Goal: Transaction & Acquisition: Purchase product/service

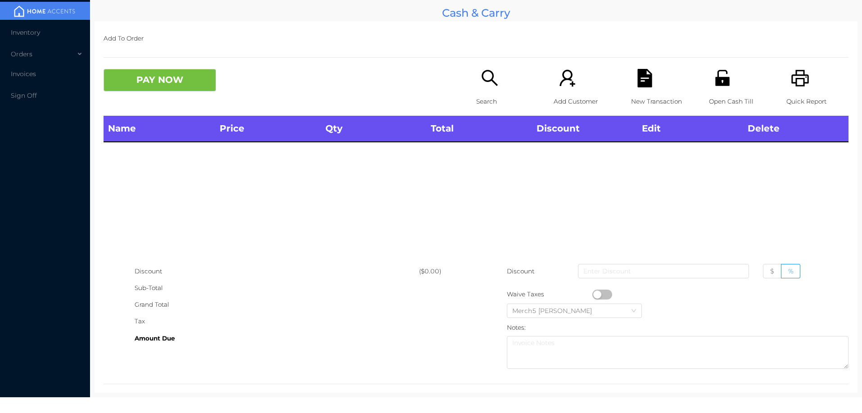
click at [485, 71] on icon "icon: search" at bounding box center [490, 78] width 16 height 16
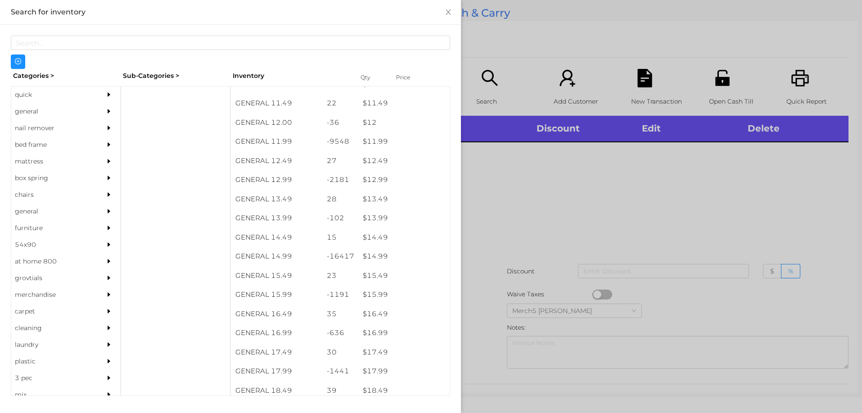
scroll to position [618, 0]
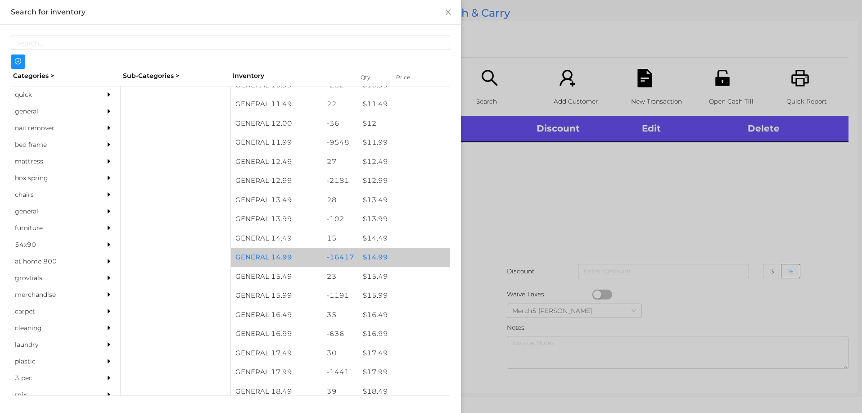
click at [376, 257] on div "$ 14.99" at bounding box center [403, 257] width 91 height 19
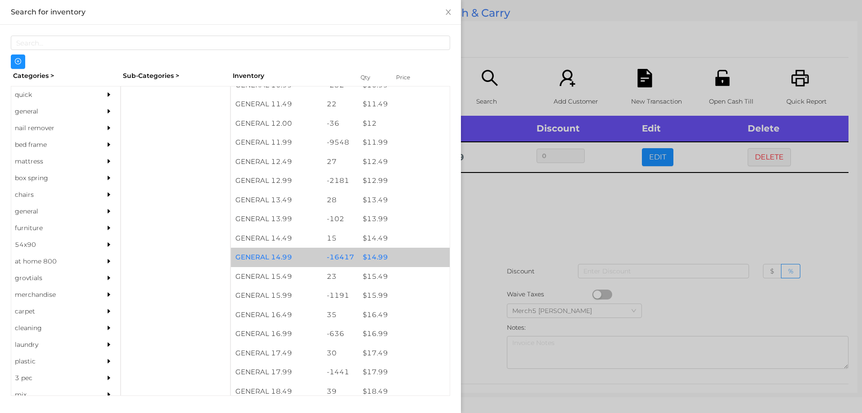
click at [376, 256] on div "$ 14.99" at bounding box center [403, 257] width 91 height 19
click at [372, 258] on div "$ 14.99" at bounding box center [403, 257] width 91 height 19
click at [370, 258] on div "$ 14.99" at bounding box center [403, 257] width 91 height 19
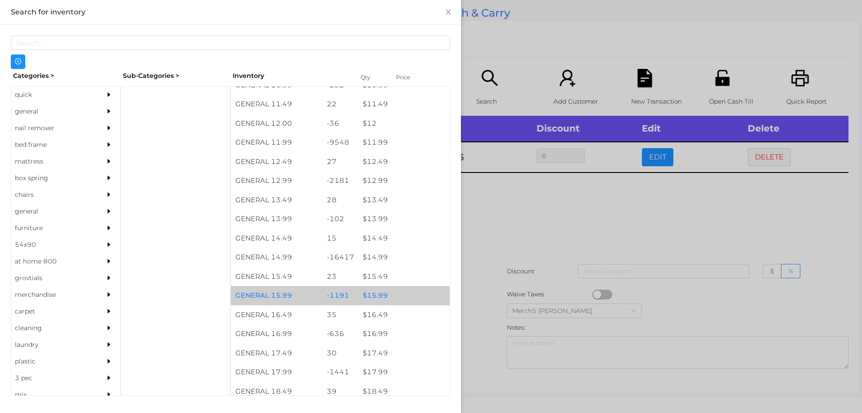
click at [382, 292] on div "$ 15.99" at bounding box center [403, 295] width 91 height 19
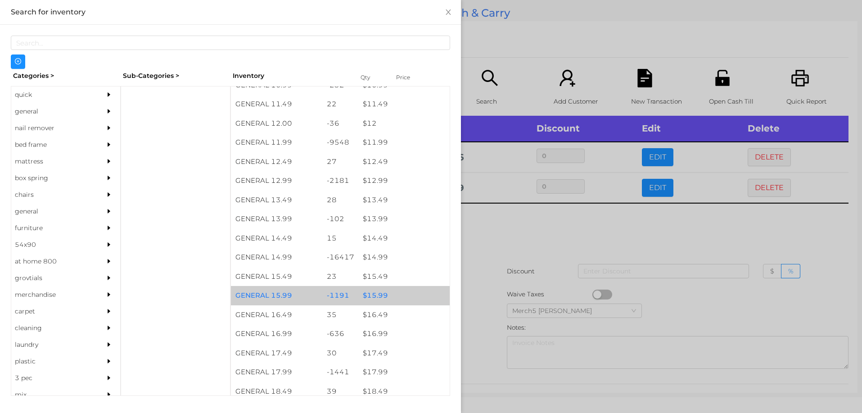
click at [377, 294] on div "$ 15.99" at bounding box center [403, 295] width 91 height 19
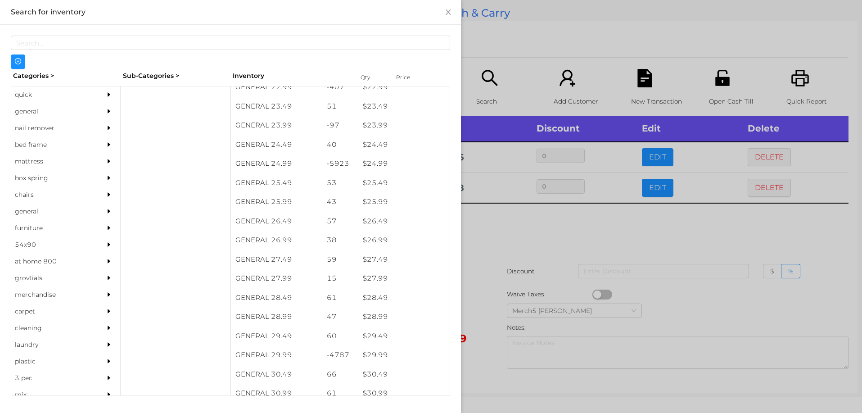
scroll to position [1094, 0]
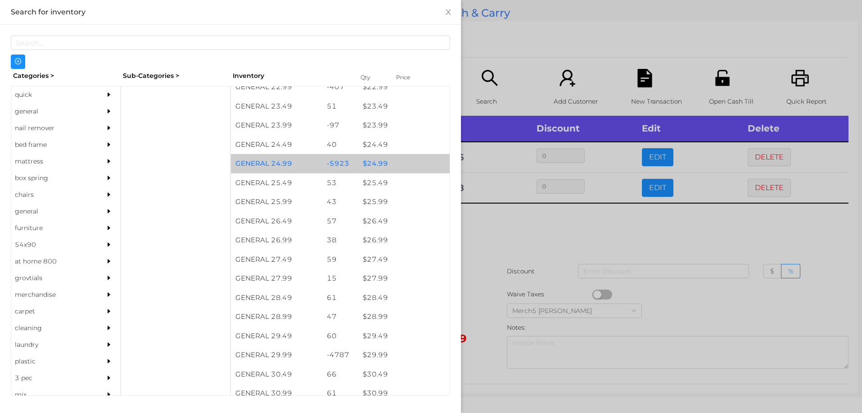
click at [376, 164] on div "$ 24.99" at bounding box center [403, 163] width 91 height 19
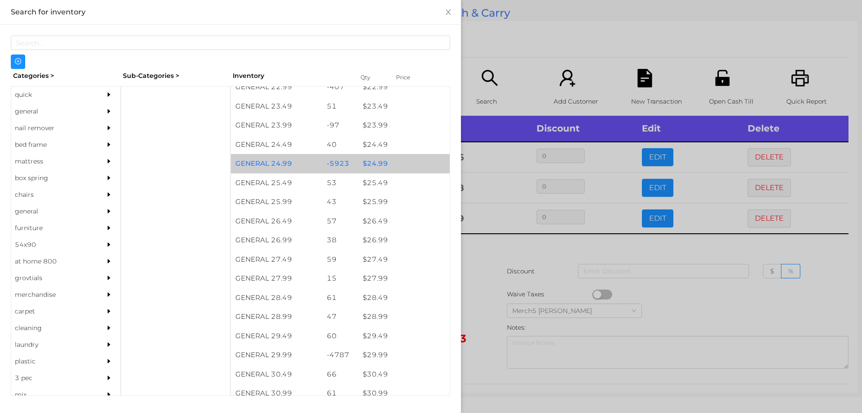
click at [379, 164] on div "$ 24.99" at bounding box center [403, 163] width 91 height 19
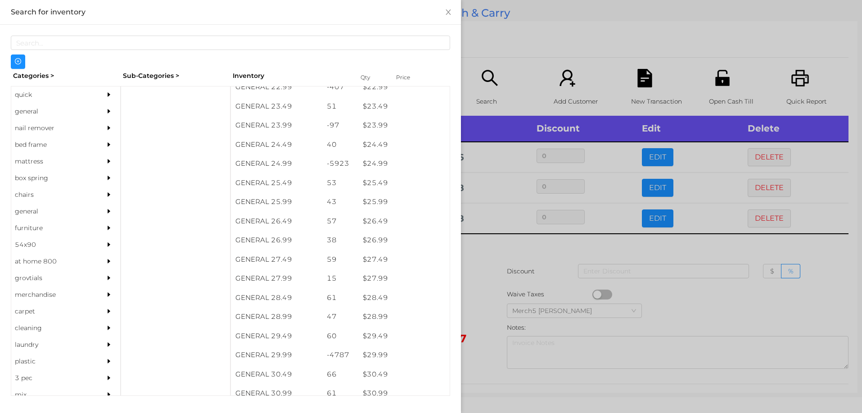
click at [491, 255] on div at bounding box center [431, 206] width 862 height 413
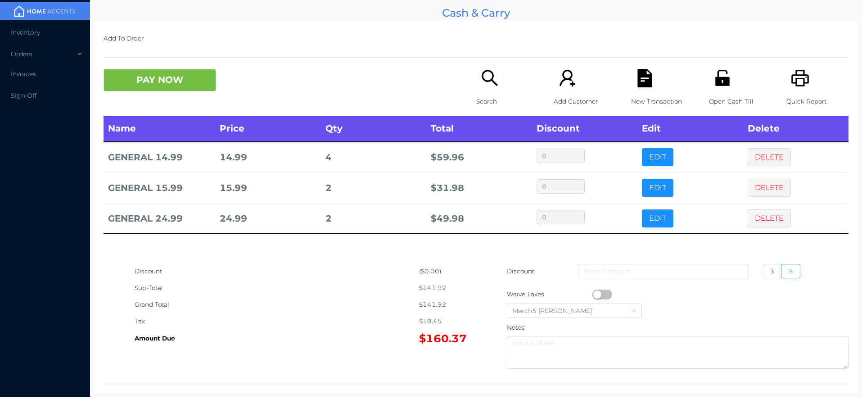
click at [483, 80] on icon "icon: search" at bounding box center [490, 78] width 18 height 18
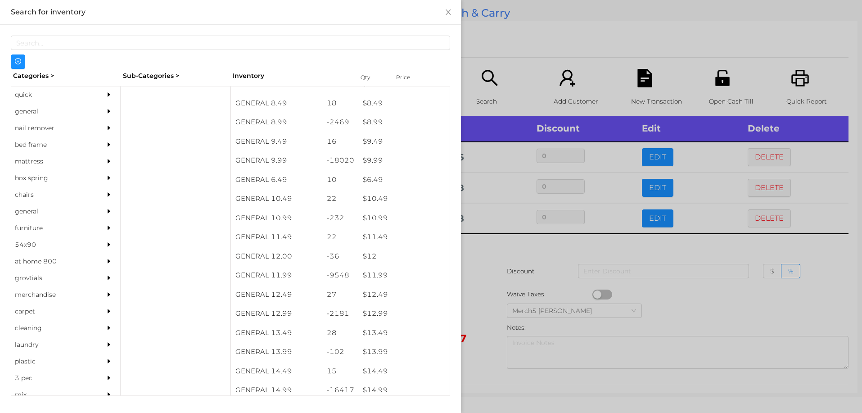
scroll to position [485, 0]
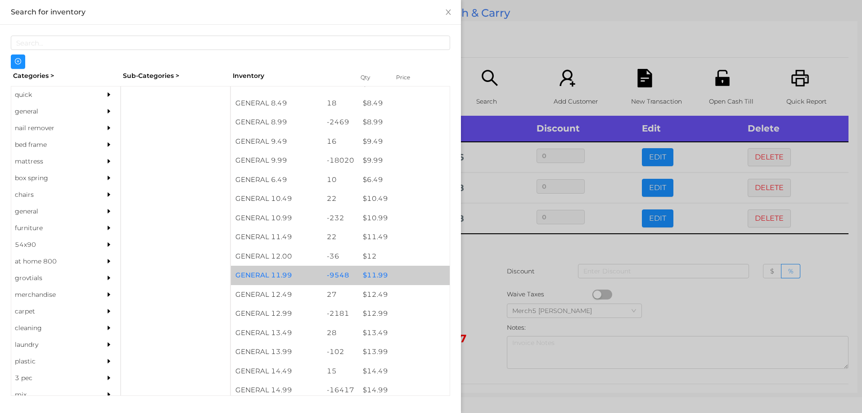
click at [374, 277] on div "$ 11.99" at bounding box center [403, 275] width 91 height 19
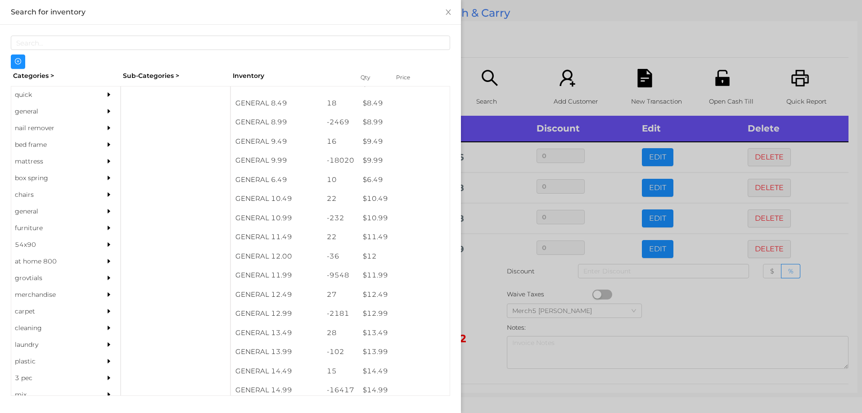
click at [25, 95] on div "quick" at bounding box center [52, 94] width 82 height 17
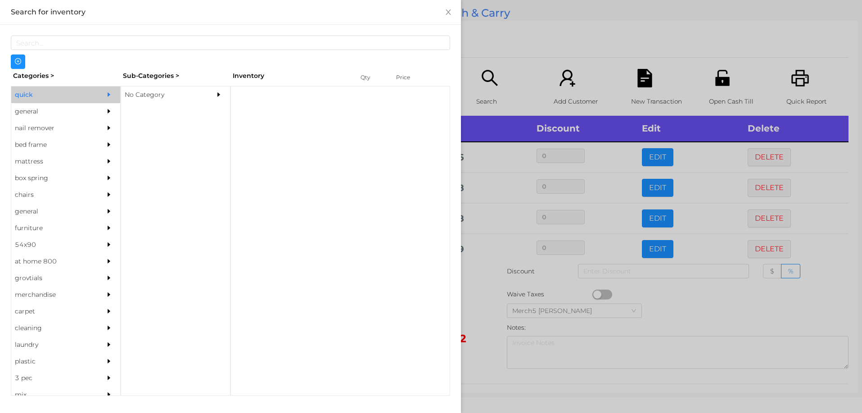
scroll to position [0, 0]
click at [139, 97] on div "No Category" at bounding box center [162, 94] width 82 height 17
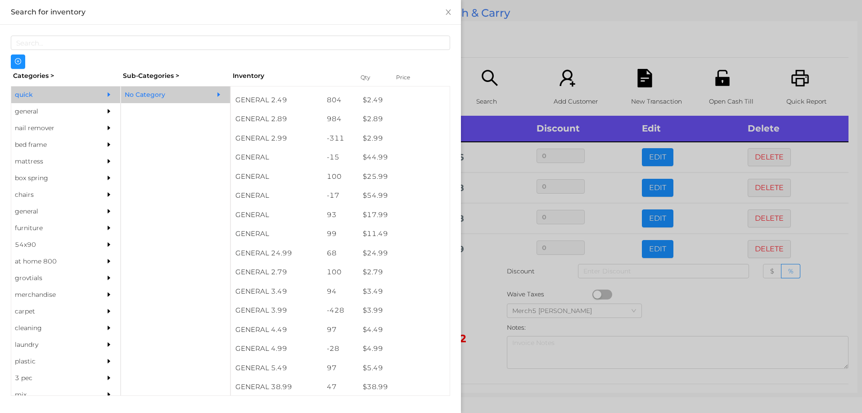
scroll to position [206, 0]
click at [27, 113] on div "general" at bounding box center [52, 111] width 82 height 17
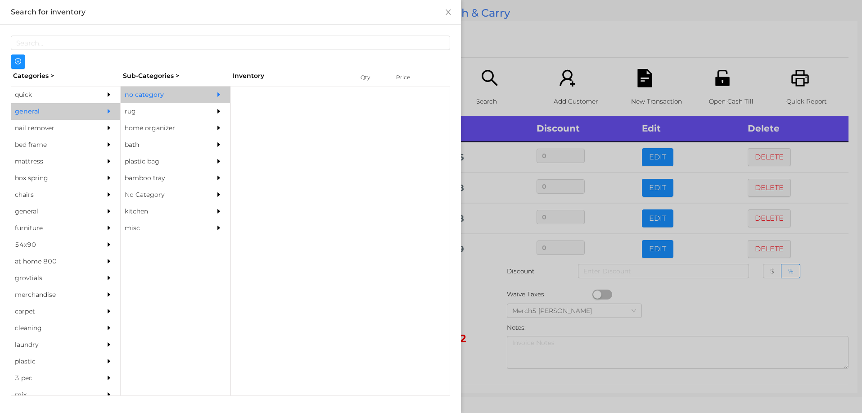
click at [163, 95] on div "no category" at bounding box center [162, 94] width 82 height 17
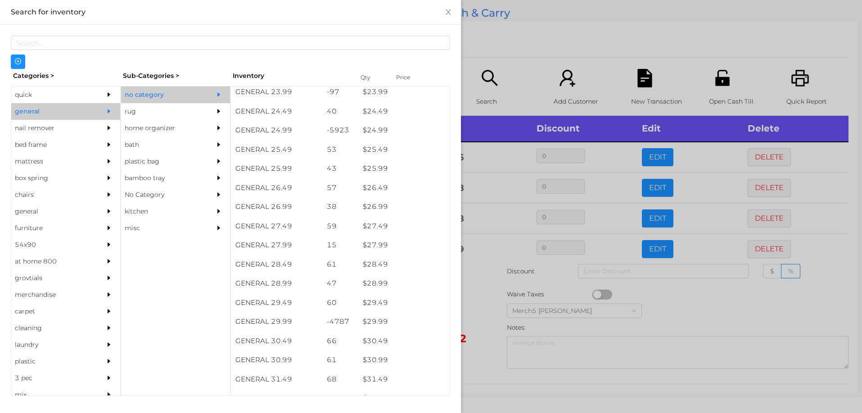
scroll to position [1127, 0]
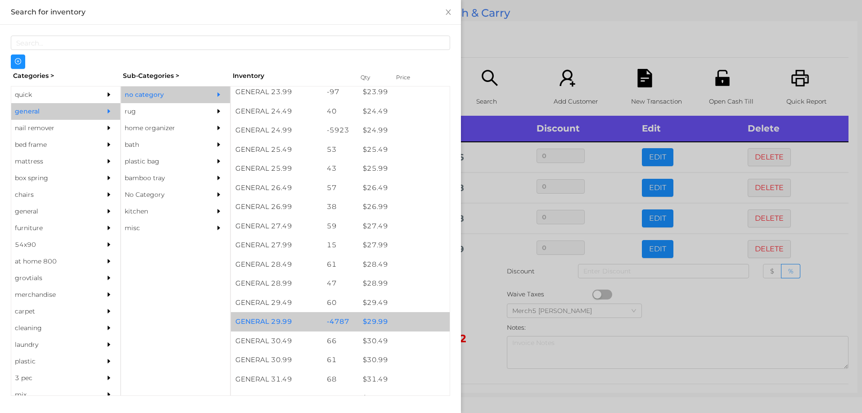
click at [372, 325] on div "$ 29.99" at bounding box center [403, 321] width 91 height 19
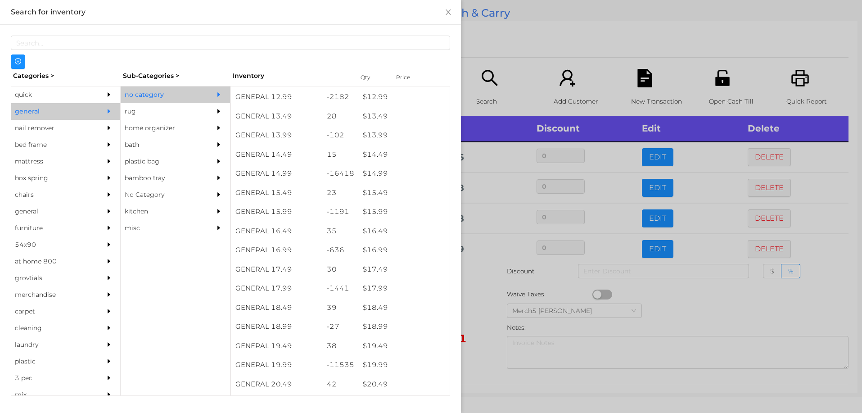
scroll to position [707, 0]
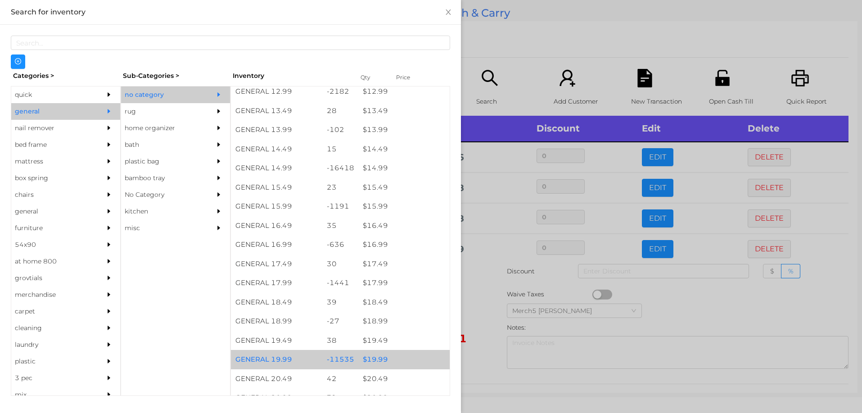
click at [381, 362] on div "$ 19.99" at bounding box center [403, 359] width 91 height 19
click at [395, 362] on div "$ 19.99" at bounding box center [403, 359] width 91 height 19
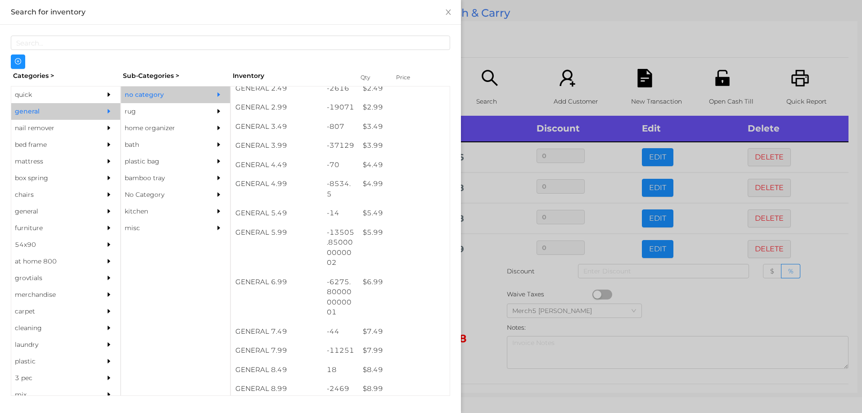
scroll to position [218, 0]
click at [374, 109] on div "$ 2.99" at bounding box center [403, 107] width 91 height 19
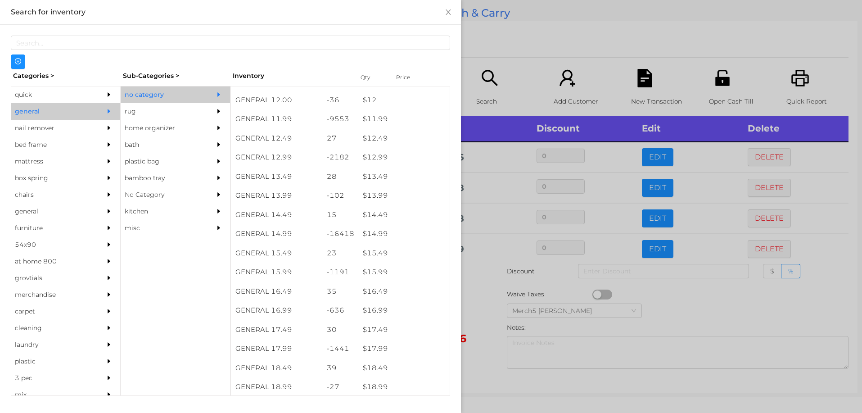
scroll to position [642, 0]
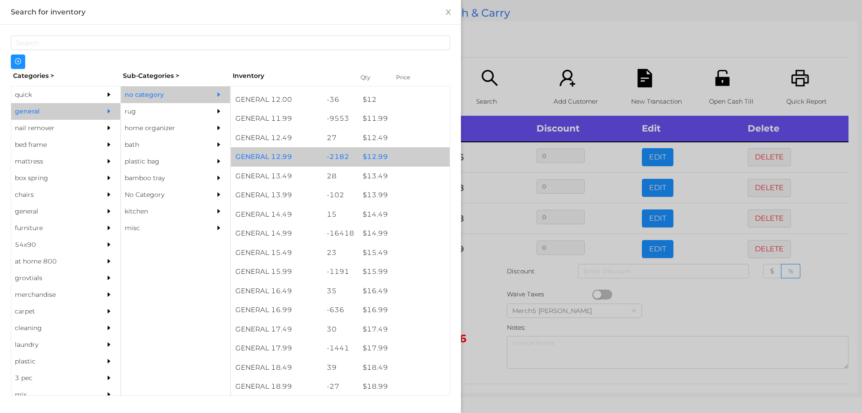
click at [373, 156] on div "$ 12.99" at bounding box center [403, 156] width 91 height 19
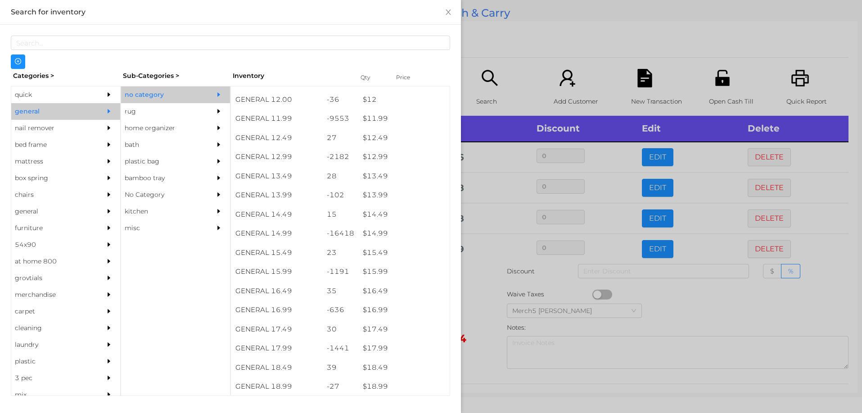
click at [481, 283] on div at bounding box center [431, 206] width 862 height 413
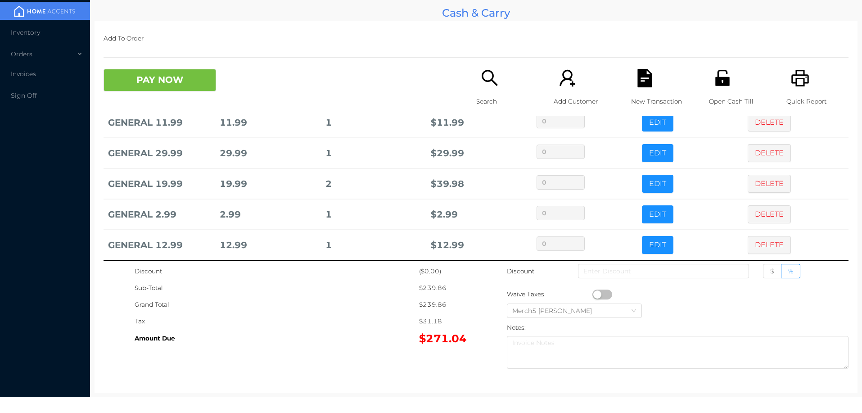
scroll to position [133, 0]
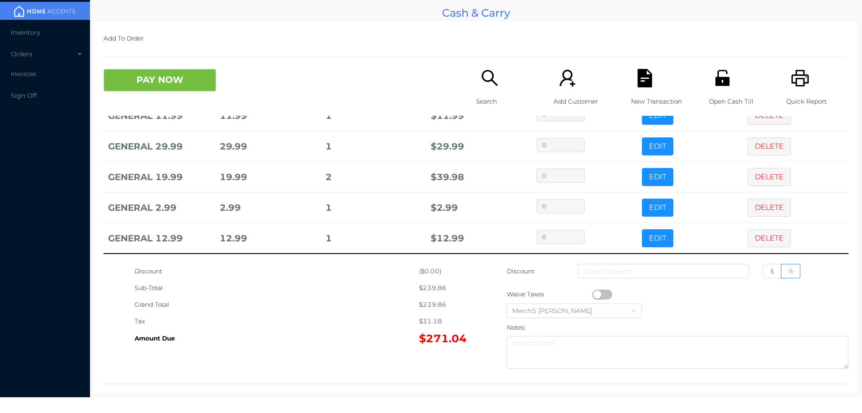
click at [222, 206] on td "2.99" at bounding box center [267, 207] width 105 height 31
click at [760, 208] on button "DELETE" at bounding box center [769, 208] width 43 height 18
click at [762, 235] on button "DELETE" at bounding box center [769, 238] width 43 height 18
click at [763, 202] on button "DELETE" at bounding box center [769, 208] width 43 height 18
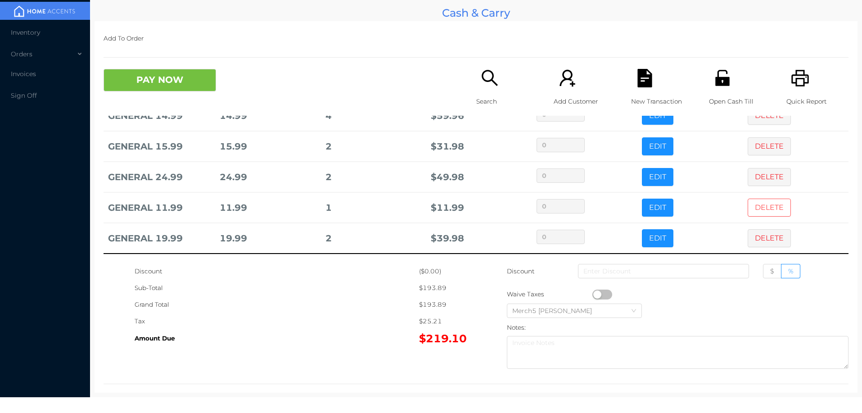
click at [756, 204] on button "DELETE" at bounding box center [769, 208] width 43 height 18
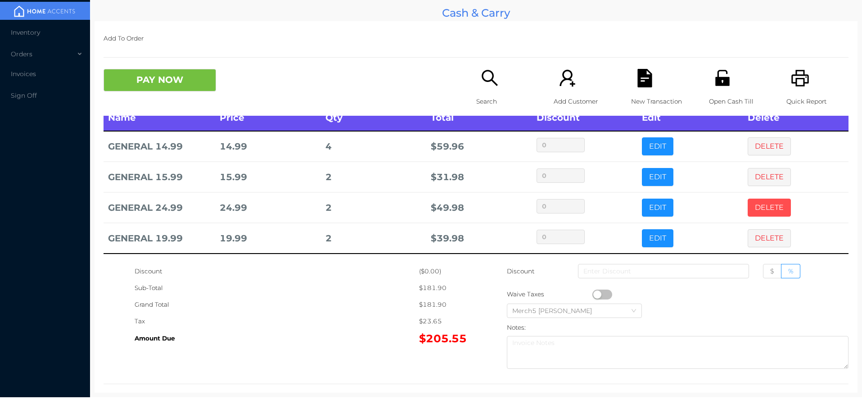
click at [757, 205] on button "DELETE" at bounding box center [769, 208] width 43 height 18
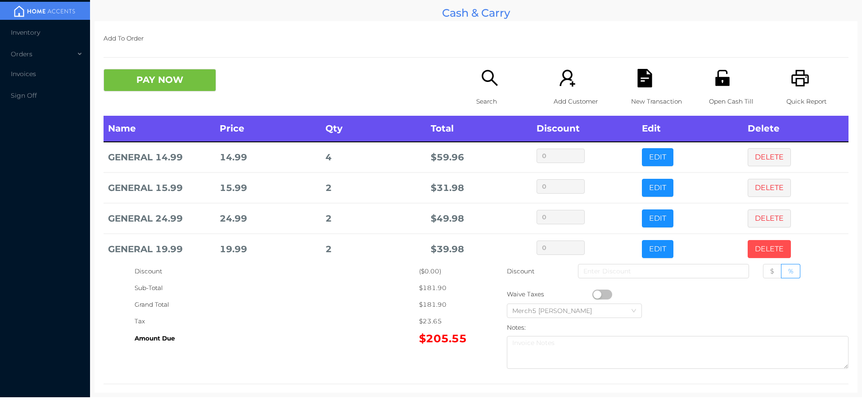
click at [754, 240] on button "DELETE" at bounding box center [769, 249] width 43 height 18
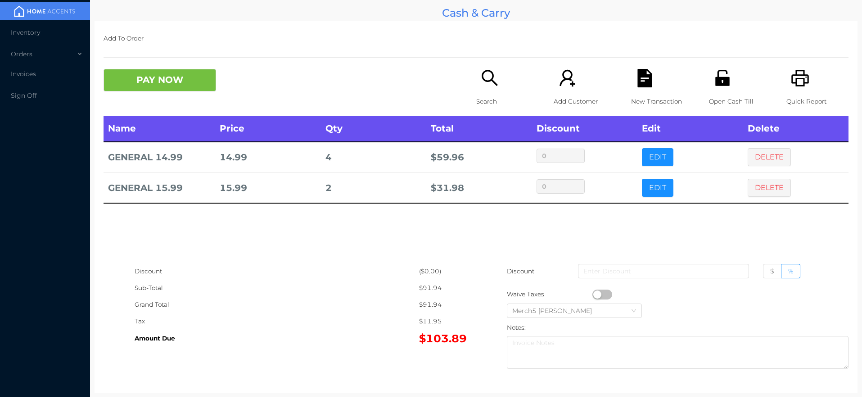
click at [756, 210] on div "Name Price Qty Total Discount Edit Delete GENERAL 14.99 14.99 4 $ 59.96 0 EDIT …" at bounding box center [476, 189] width 745 height 147
click at [758, 188] on button "DELETE" at bounding box center [769, 188] width 43 height 18
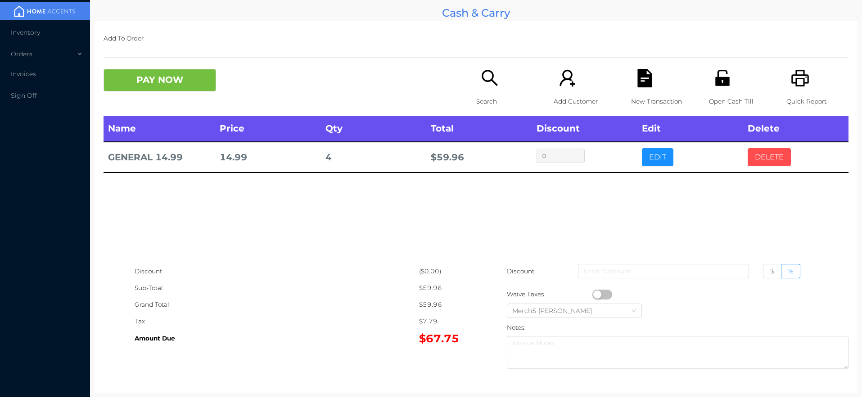
click at [758, 157] on button "DELETE" at bounding box center [769, 157] width 43 height 18
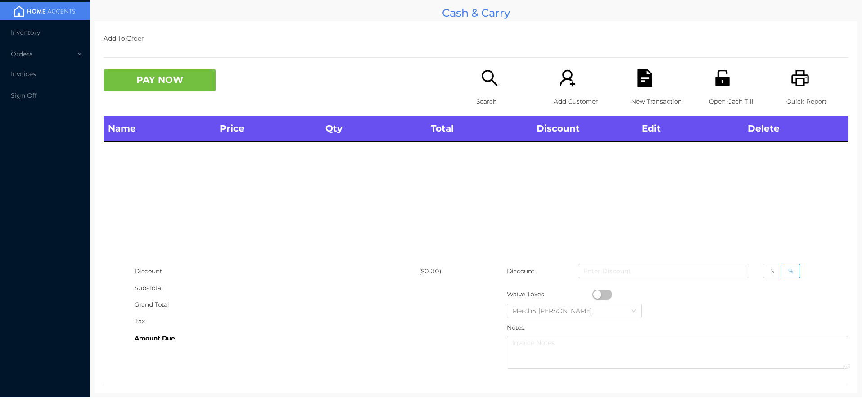
click at [493, 73] on icon "icon: search" at bounding box center [490, 78] width 18 height 18
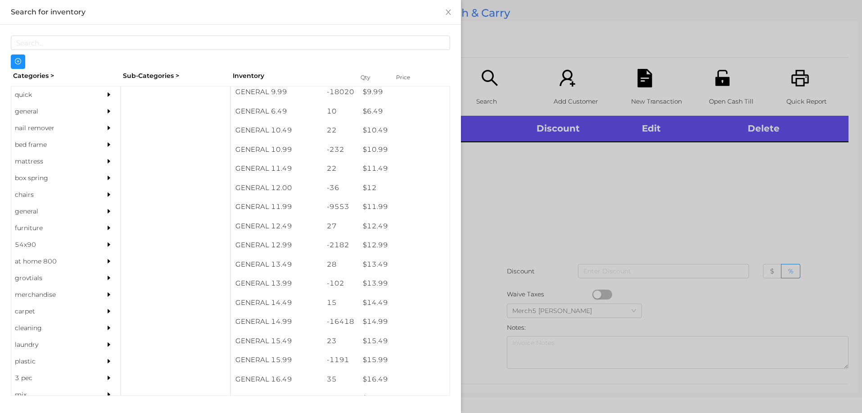
scroll to position [553, 0]
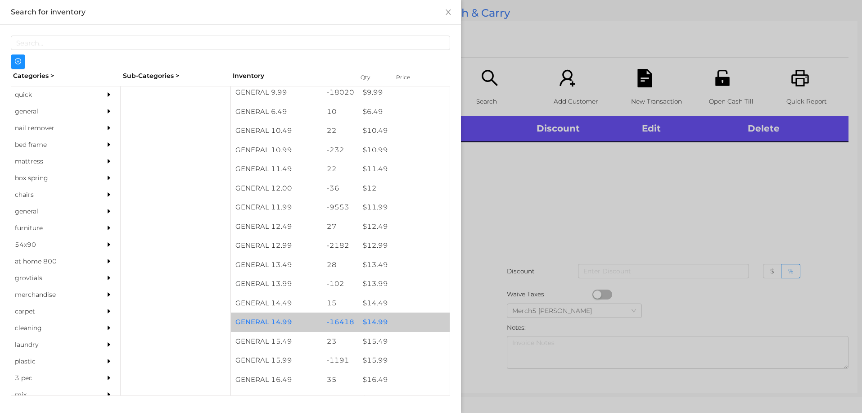
click at [374, 322] on div "$ 14.99" at bounding box center [403, 321] width 91 height 19
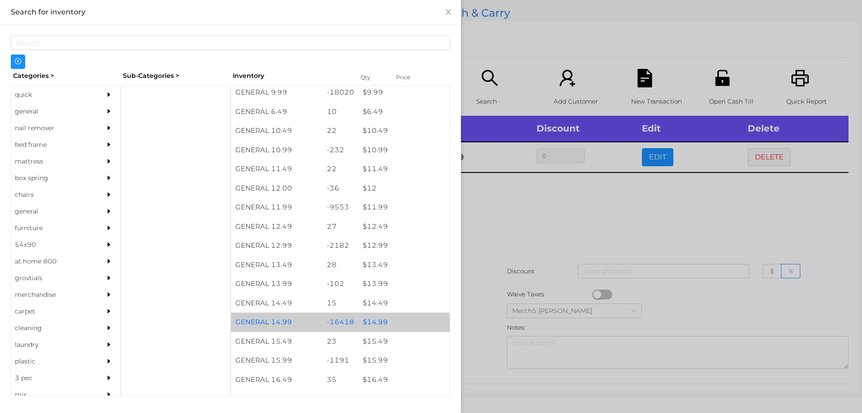
click at [376, 321] on div "$ 14.99" at bounding box center [403, 321] width 91 height 19
click at [367, 325] on div "$ 14.99" at bounding box center [403, 321] width 91 height 19
click at [364, 323] on div "$ 14.99" at bounding box center [403, 321] width 91 height 19
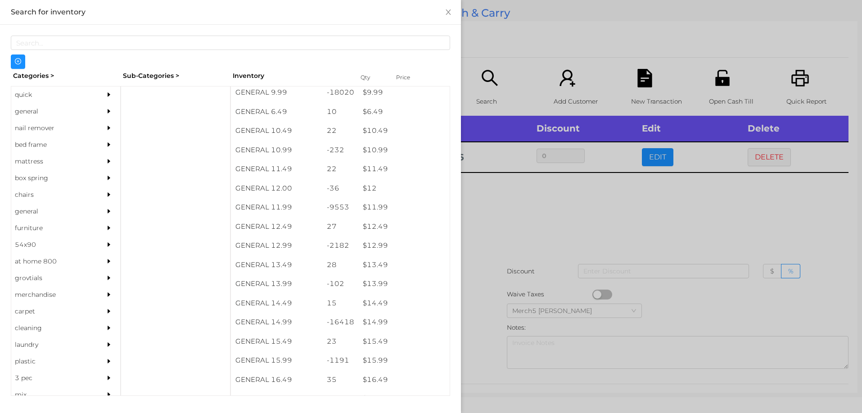
click at [478, 206] on div at bounding box center [431, 206] width 862 height 413
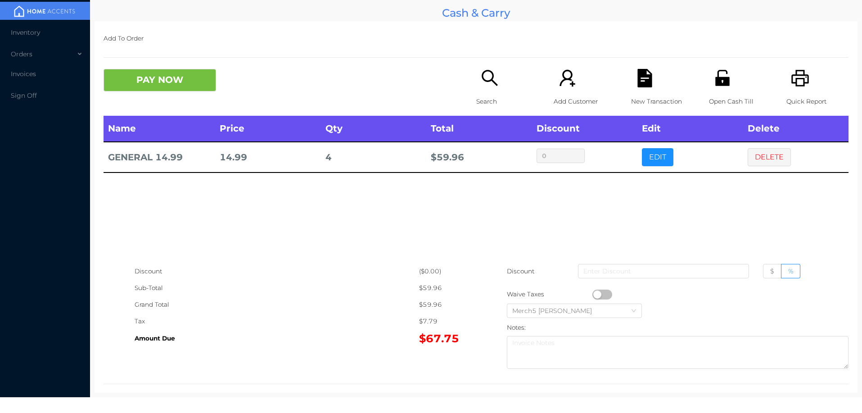
click at [489, 77] on icon "icon: search" at bounding box center [490, 78] width 16 height 16
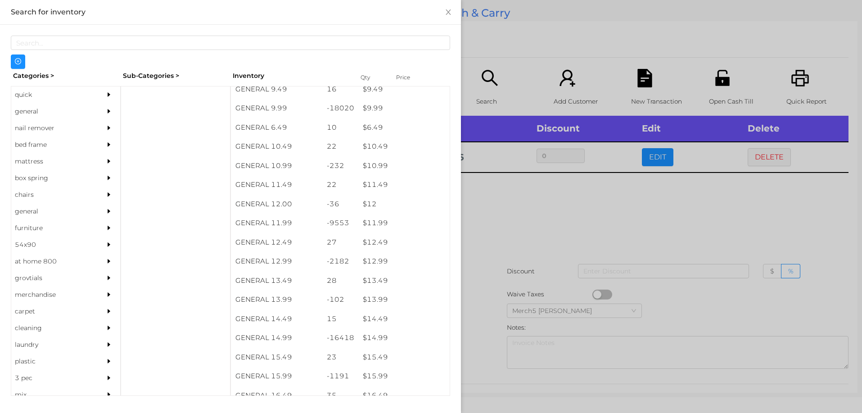
scroll to position [546, 0]
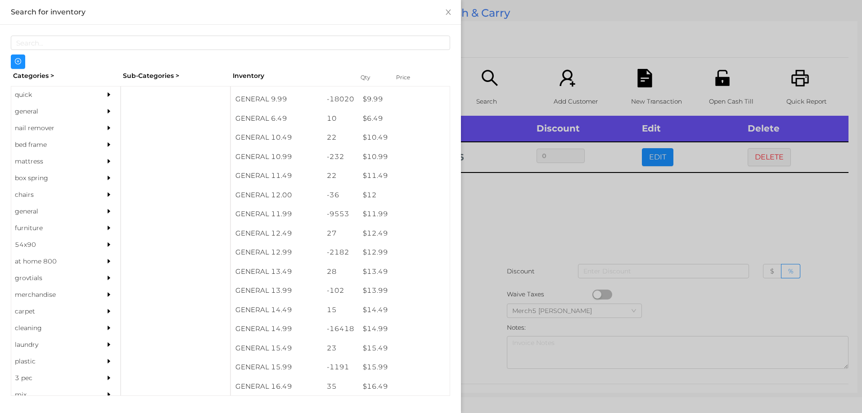
click at [375, 254] on div "$ 12.99" at bounding box center [403, 252] width 91 height 19
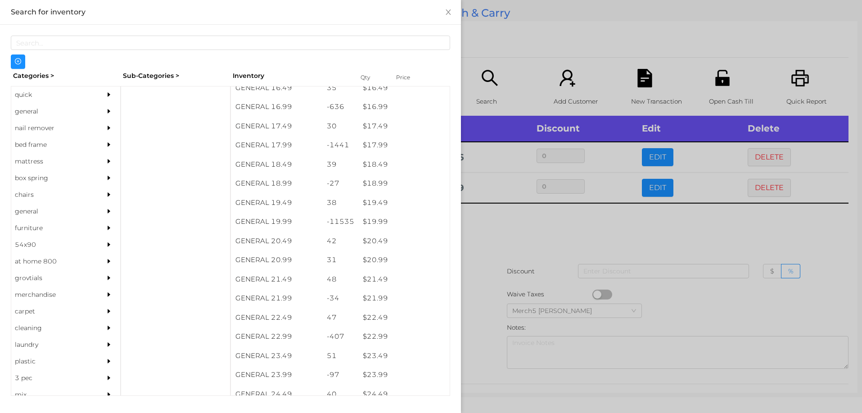
scroll to position [845, 0]
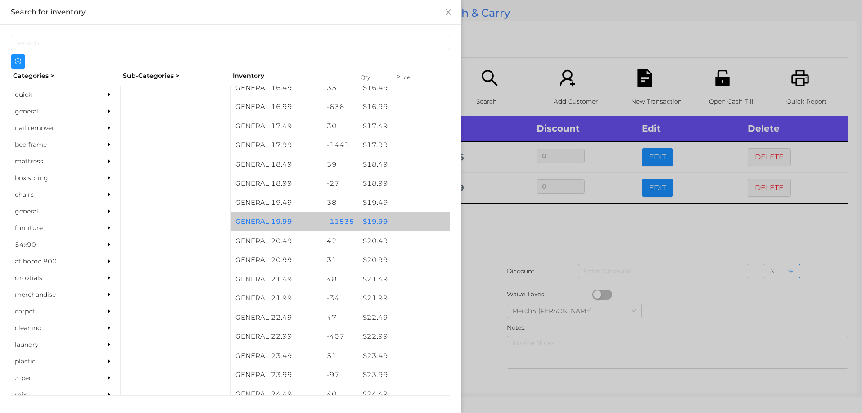
click at [381, 219] on div "$ 19.99" at bounding box center [403, 221] width 91 height 19
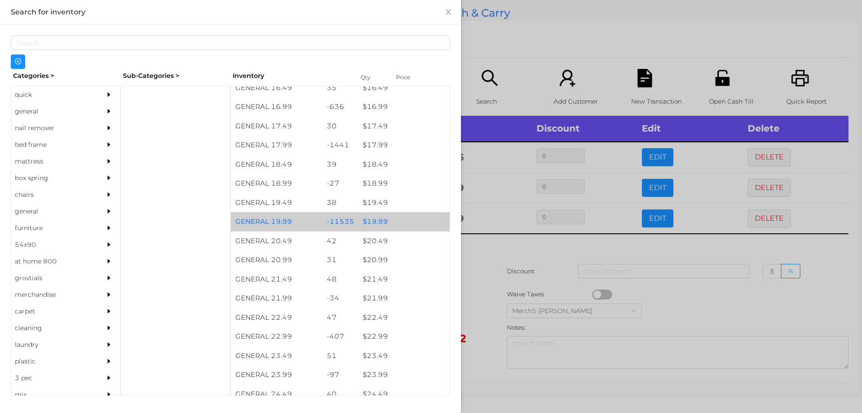
click at [387, 221] on div "$ 19.99" at bounding box center [403, 221] width 91 height 19
click at [476, 265] on div at bounding box center [431, 206] width 862 height 413
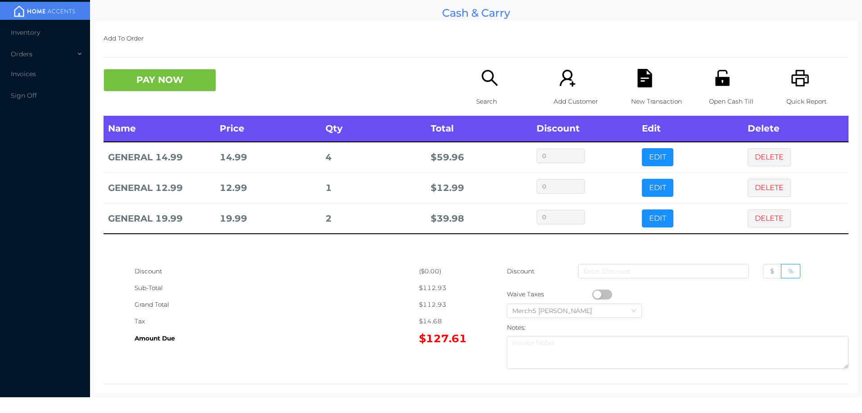
click at [488, 74] on icon "icon: search" at bounding box center [490, 78] width 18 height 18
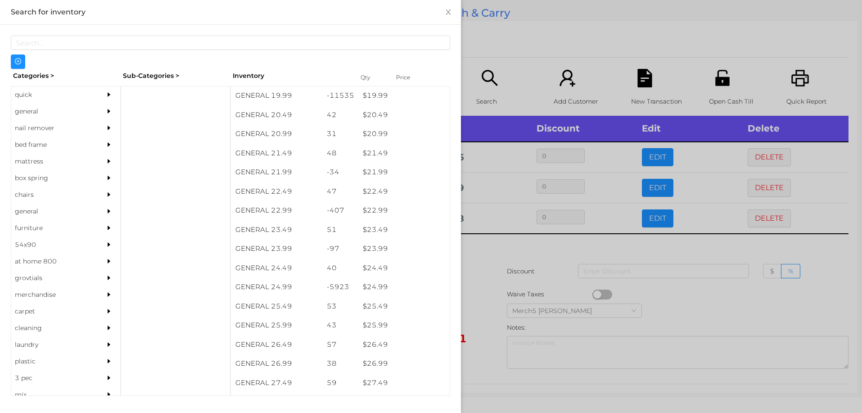
scroll to position [970, 0]
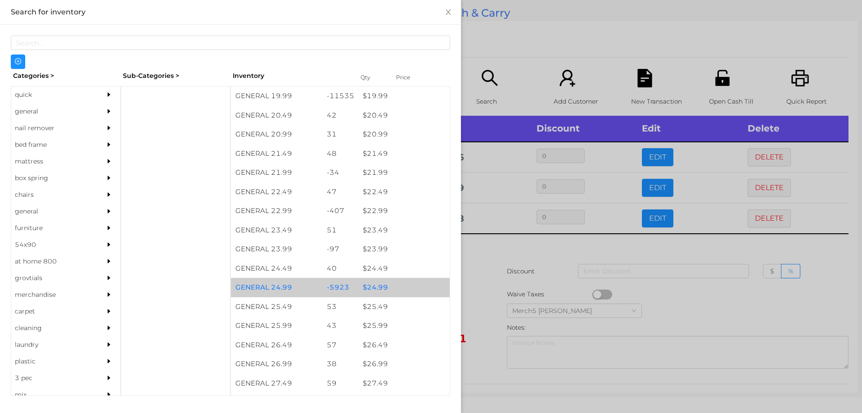
click at [379, 289] on div "$ 24.99" at bounding box center [403, 287] width 91 height 19
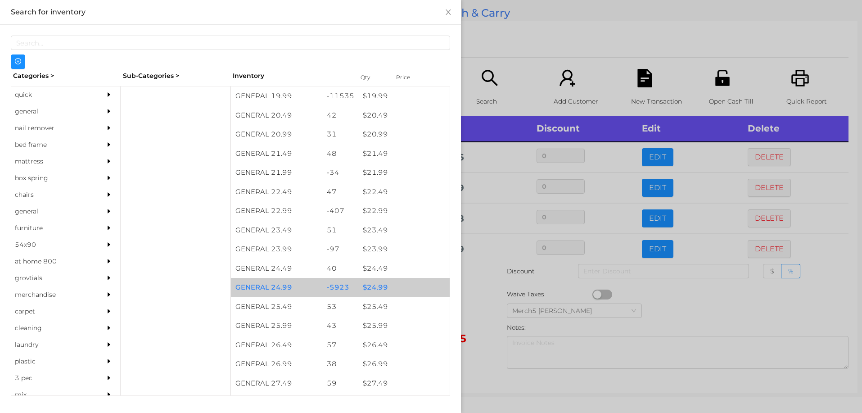
click at [376, 286] on div "$ 24.99" at bounding box center [403, 287] width 91 height 19
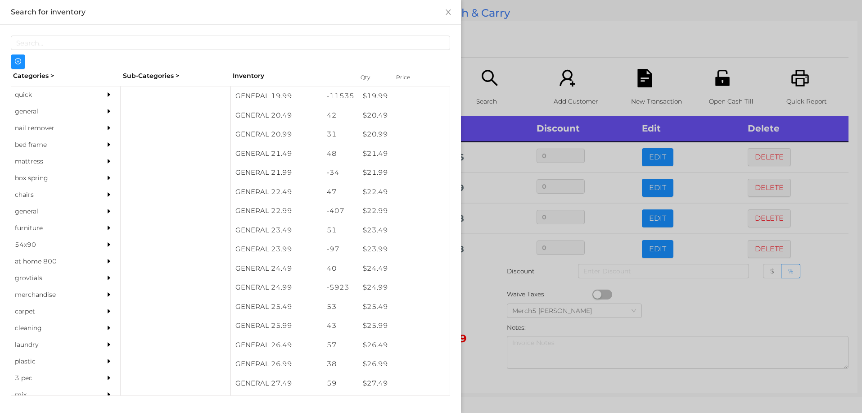
click at [479, 276] on div at bounding box center [431, 206] width 862 height 413
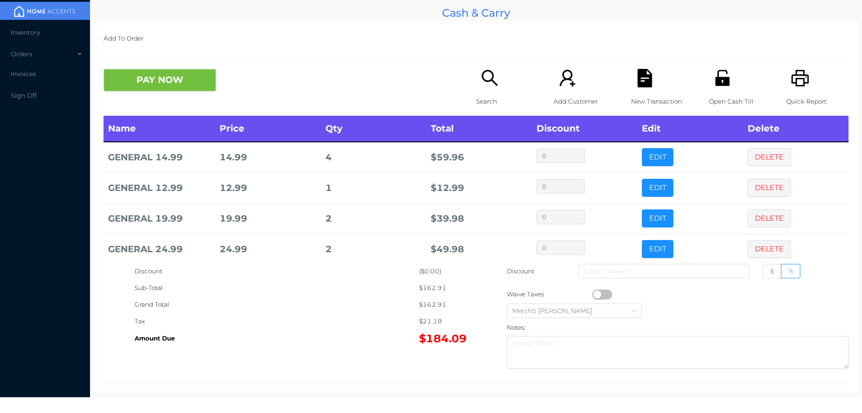
click at [483, 74] on icon "icon: search" at bounding box center [490, 78] width 18 height 18
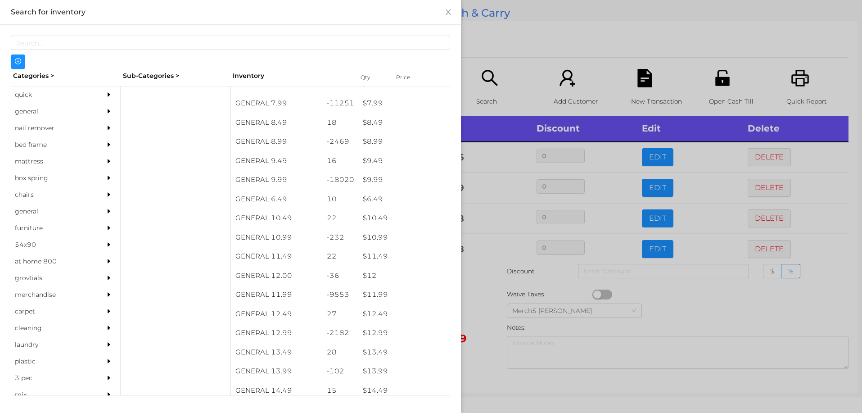
scroll to position [466, 0]
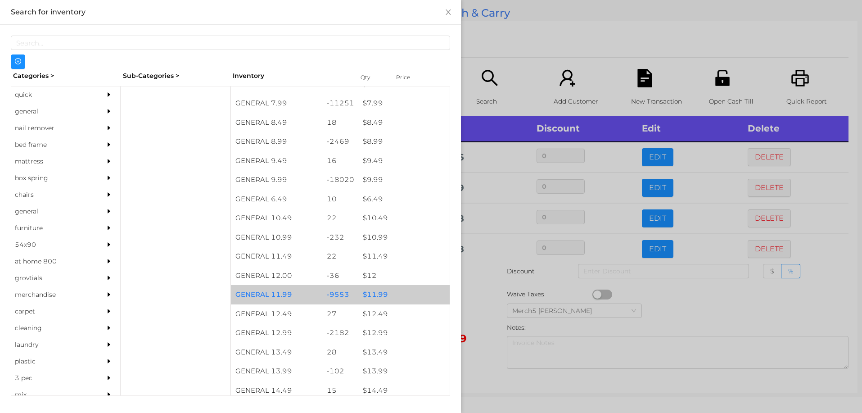
click at [373, 296] on div "$ 11.99" at bounding box center [403, 294] width 91 height 19
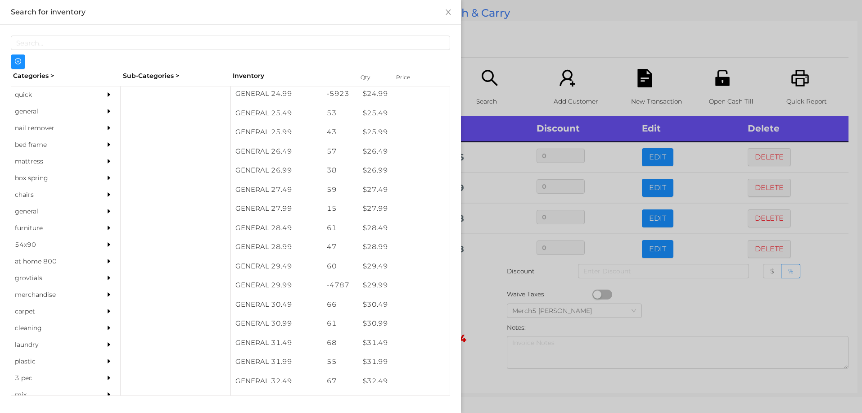
scroll to position [1163, 0]
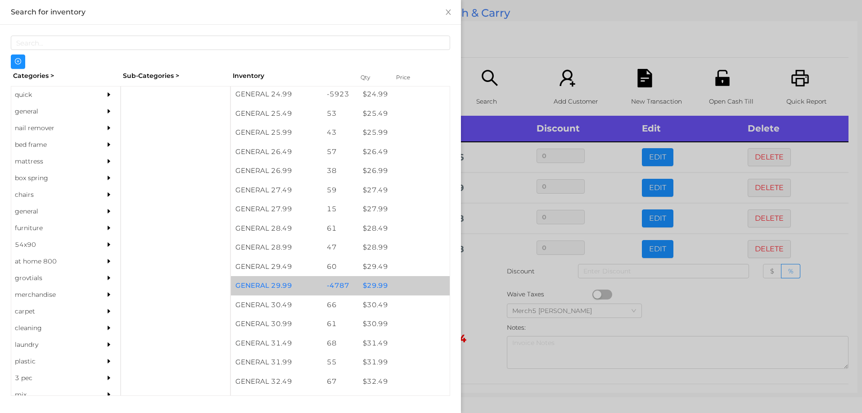
click at [378, 286] on div "$ 29.99" at bounding box center [403, 285] width 91 height 19
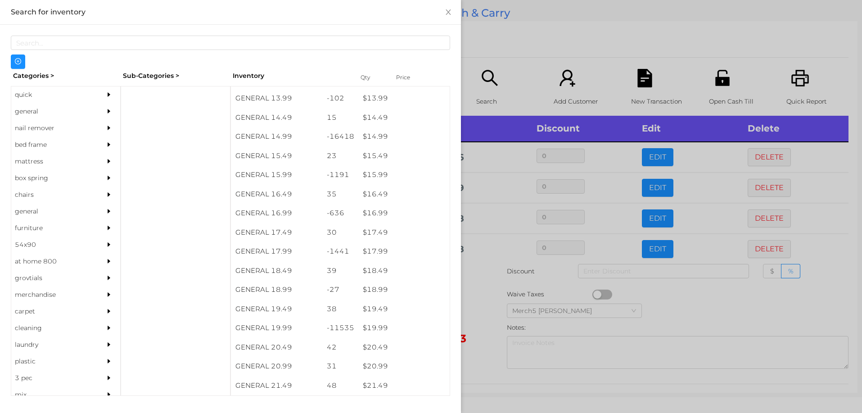
scroll to position [738, 0]
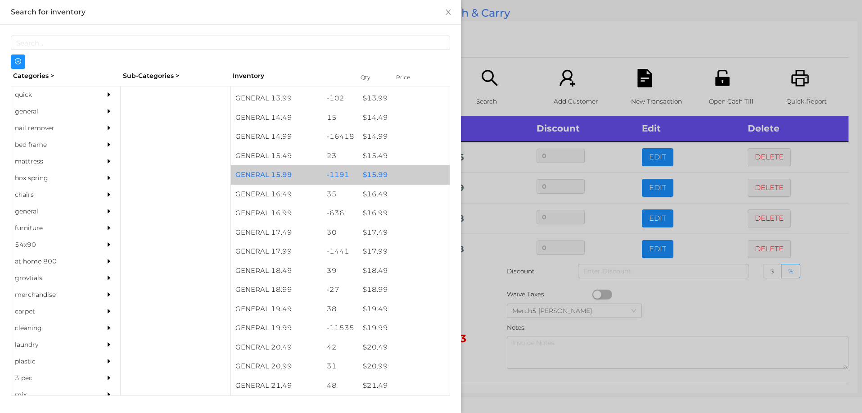
click at [374, 175] on div "$ 15.99" at bounding box center [403, 174] width 91 height 19
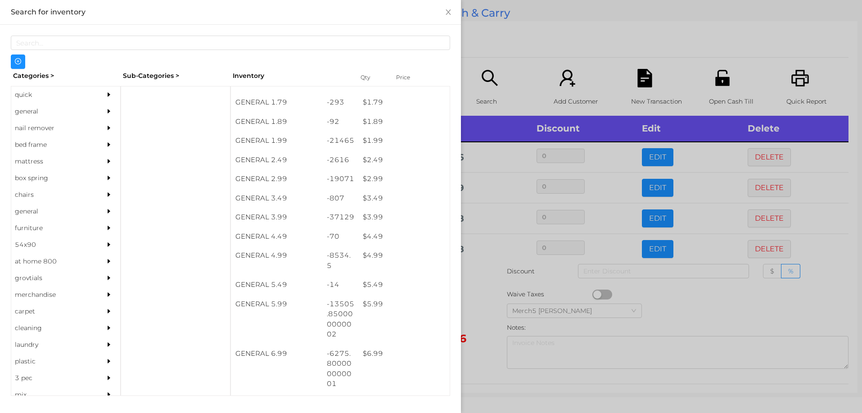
scroll to position [146, 0]
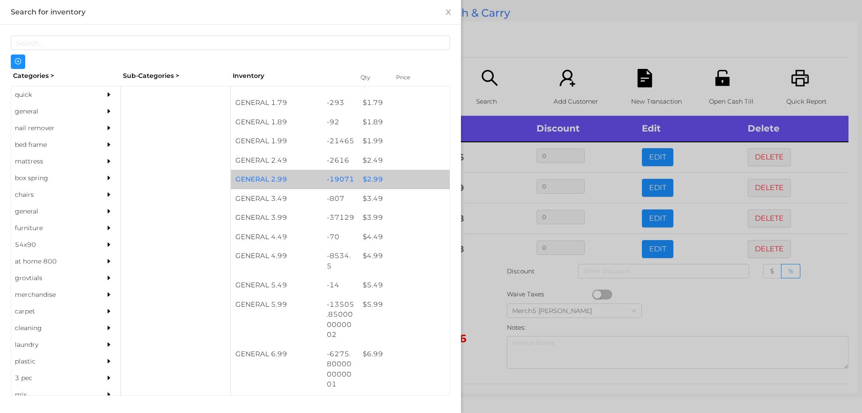
click at [370, 179] on div "$ 2.99" at bounding box center [403, 179] width 91 height 19
click at [372, 181] on div "$ 2.99" at bounding box center [403, 179] width 91 height 19
click at [369, 179] on div "$ 2.99" at bounding box center [403, 179] width 91 height 19
click at [367, 178] on div "$ 2.99" at bounding box center [403, 179] width 91 height 19
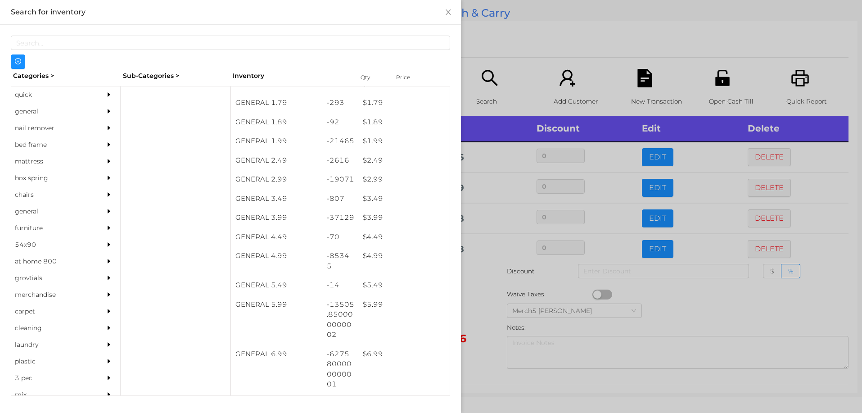
click at [479, 307] on div at bounding box center [431, 206] width 862 height 413
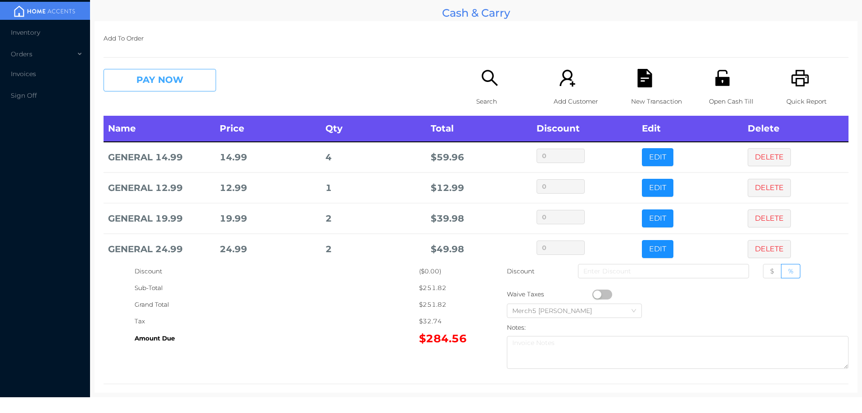
click at [178, 79] on button "PAY NOW" at bounding box center [160, 80] width 113 height 23
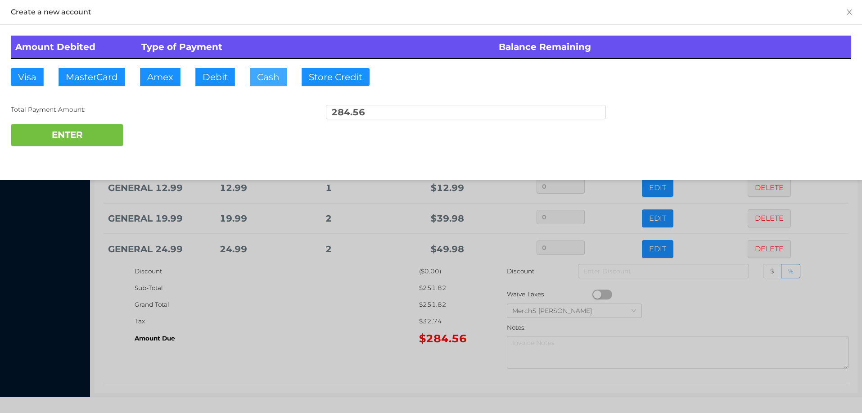
click at [268, 73] on button "Cash" at bounding box center [268, 77] width 37 height 18
type input "300"
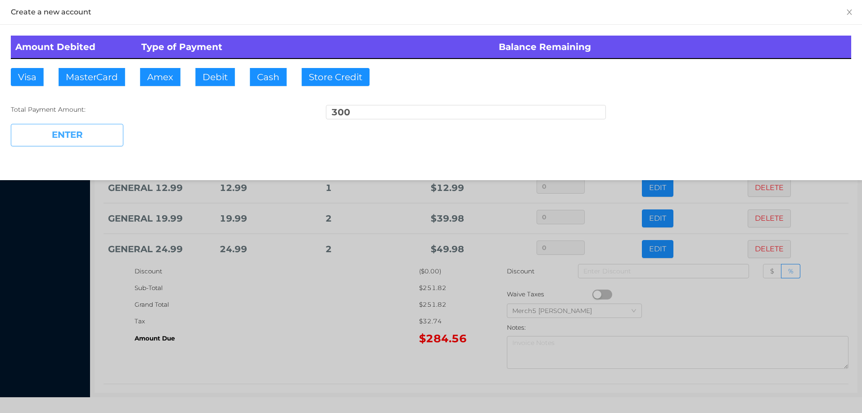
click at [83, 131] on button "ENTER" at bounding box center [67, 135] width 113 height 23
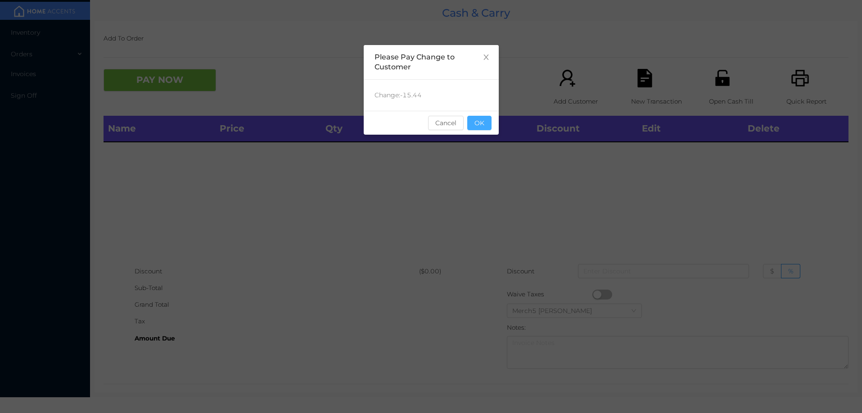
click at [484, 119] on button "OK" at bounding box center [479, 123] width 24 height 14
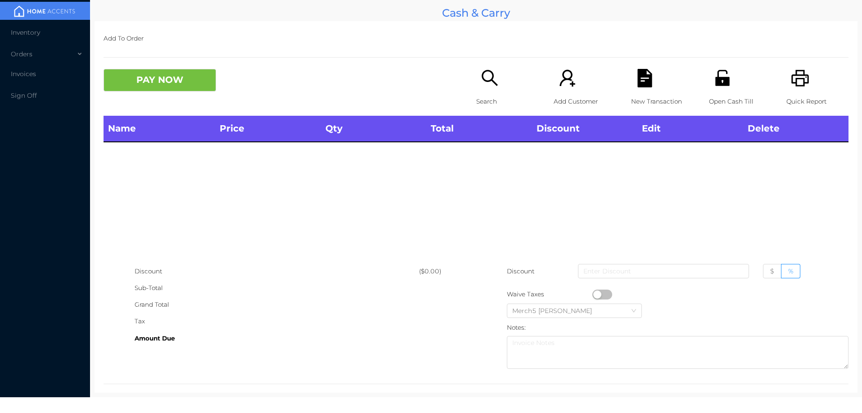
click at [794, 81] on icon "icon: printer" at bounding box center [800, 78] width 18 height 18
click at [489, 72] on icon "icon: search" at bounding box center [490, 78] width 16 height 16
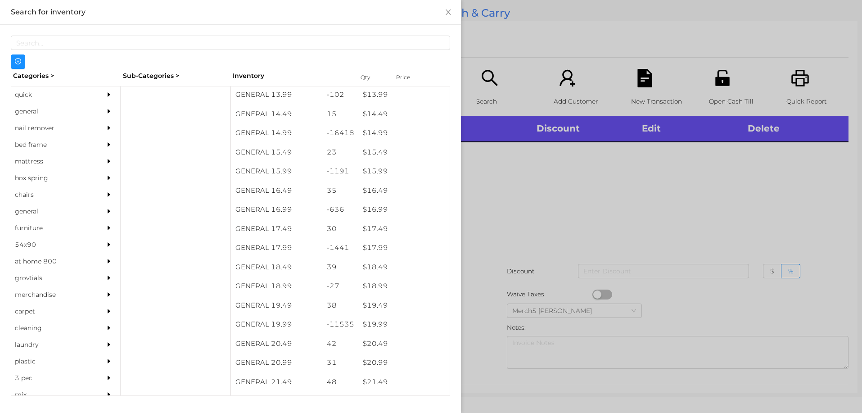
scroll to position [742, 0]
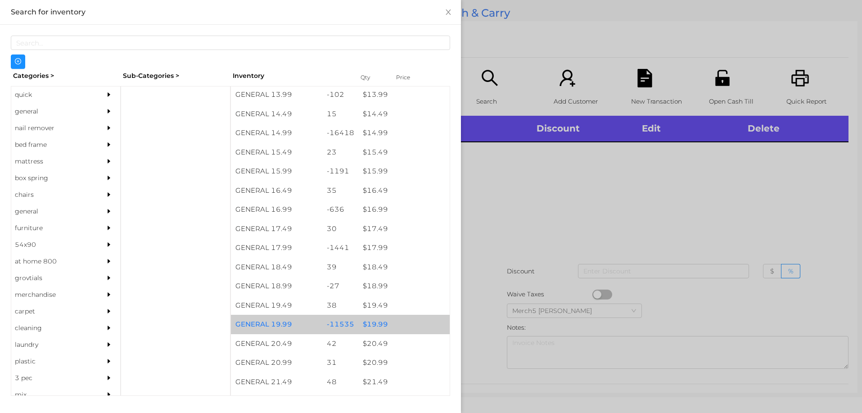
click at [377, 329] on div "$ 19.99" at bounding box center [403, 324] width 91 height 19
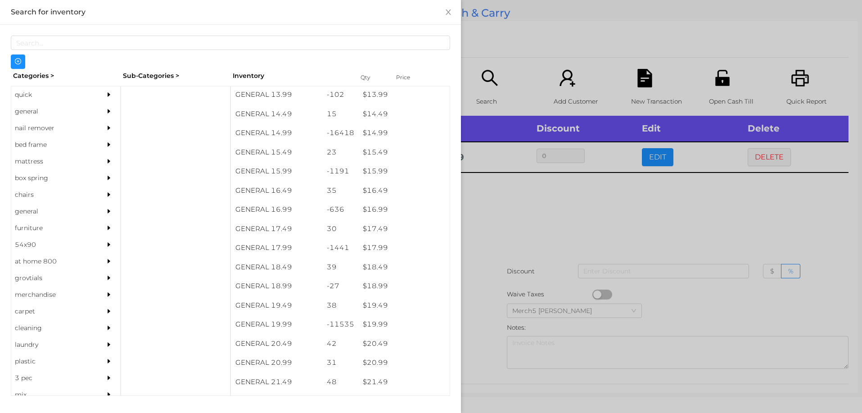
click at [508, 231] on div at bounding box center [431, 206] width 862 height 413
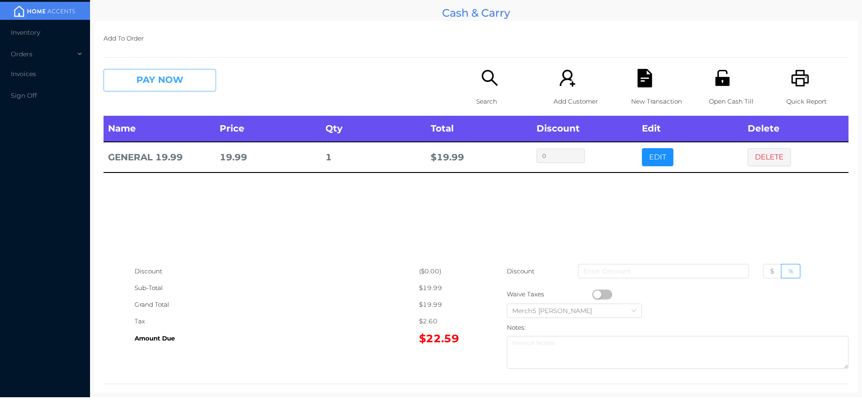
click at [174, 83] on button "PAY NOW" at bounding box center [160, 80] width 113 height 23
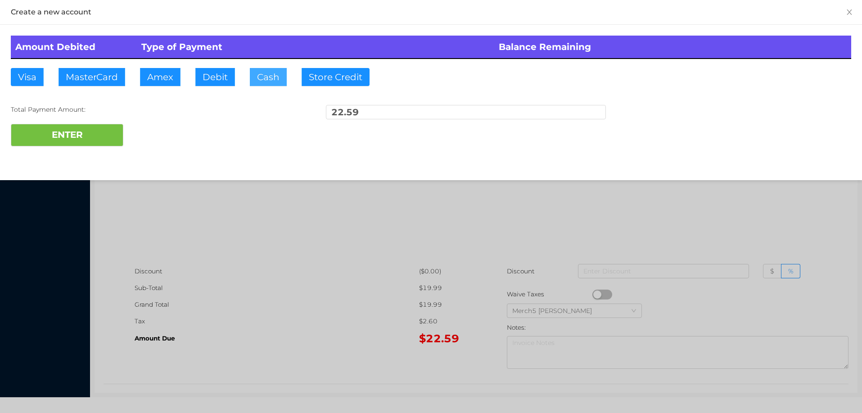
click at [263, 73] on button "Cash" at bounding box center [268, 77] width 37 height 18
click at [68, 131] on button "ENTER" at bounding box center [67, 135] width 113 height 23
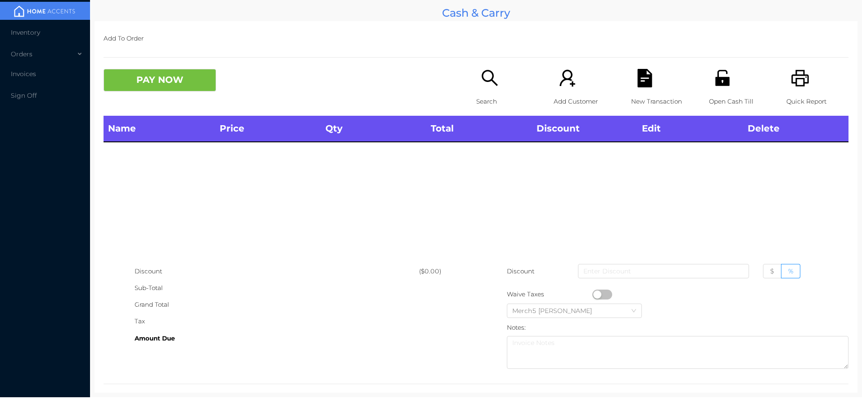
click at [792, 81] on icon "icon: printer" at bounding box center [800, 78] width 18 height 18
click at [717, 84] on icon "icon: unlock" at bounding box center [722, 78] width 14 height 16
